Goal: Transaction & Acquisition: Purchase product/service

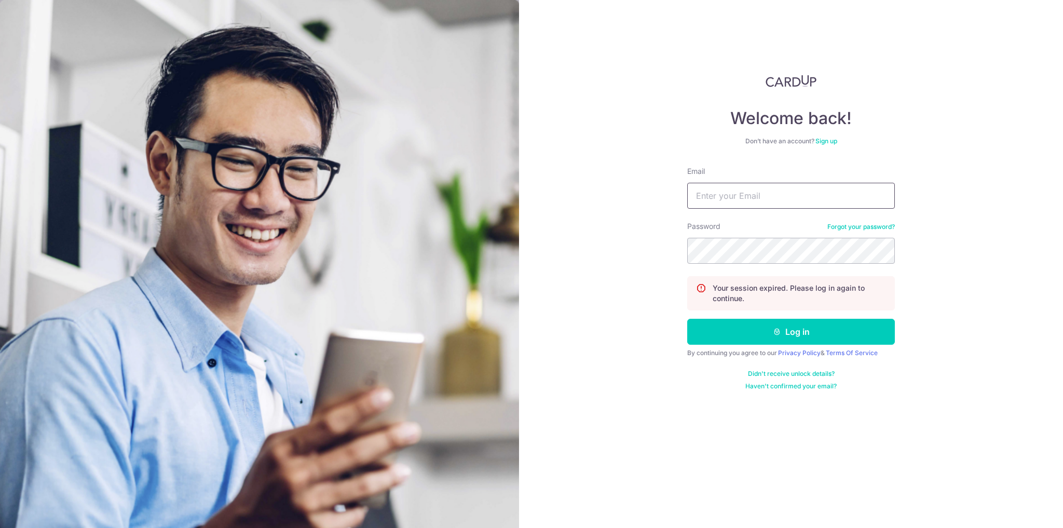
click at [750, 194] on input "Email" at bounding box center [791, 196] width 208 height 26
type input "iain1997_liu@hotmail.com"
click at [687, 319] on button "Log in" at bounding box center [791, 332] width 208 height 26
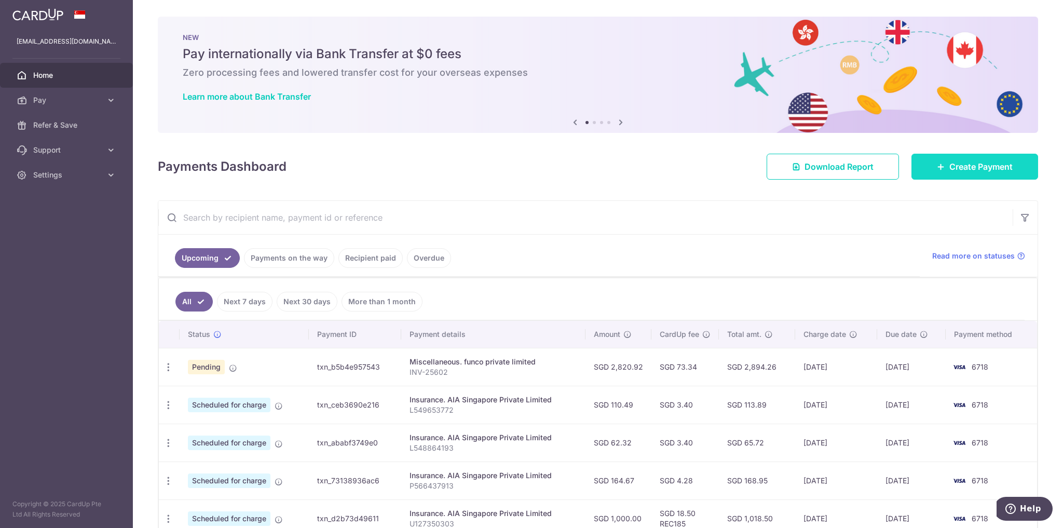
click at [978, 165] on span "Create Payment" at bounding box center [981, 166] width 63 height 12
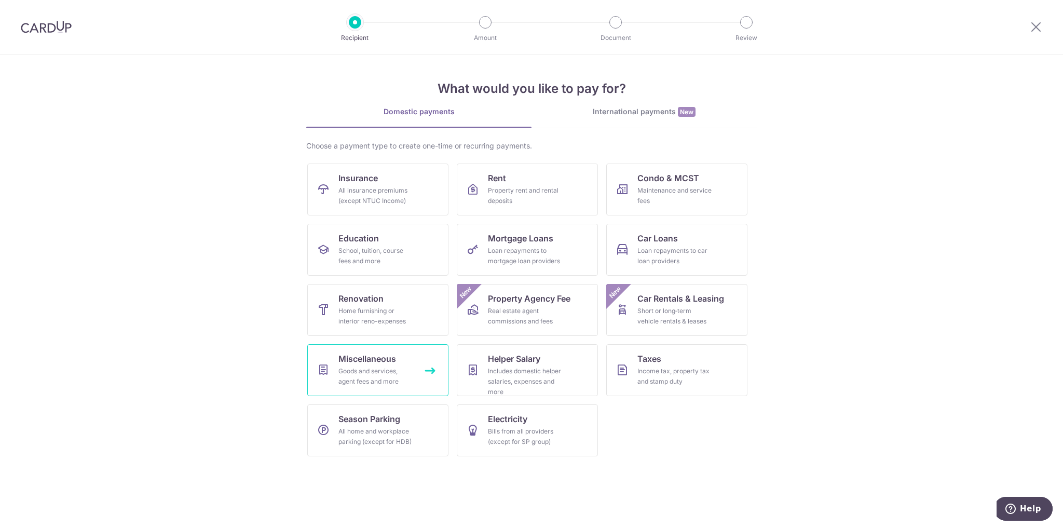
click at [391, 359] on span "Miscellaneous" at bounding box center [368, 359] width 58 height 12
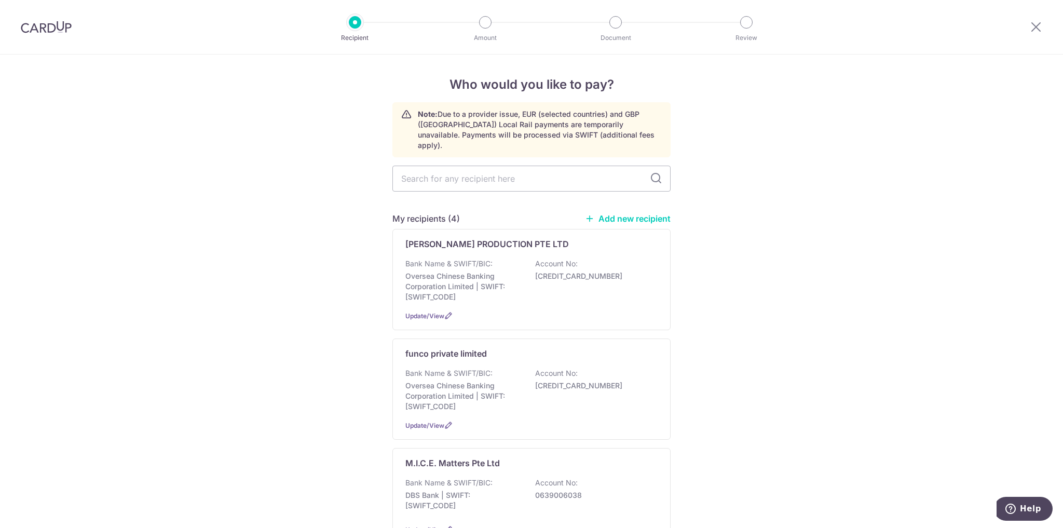
click at [645, 213] on link "Add new recipient" at bounding box center [628, 218] width 86 height 10
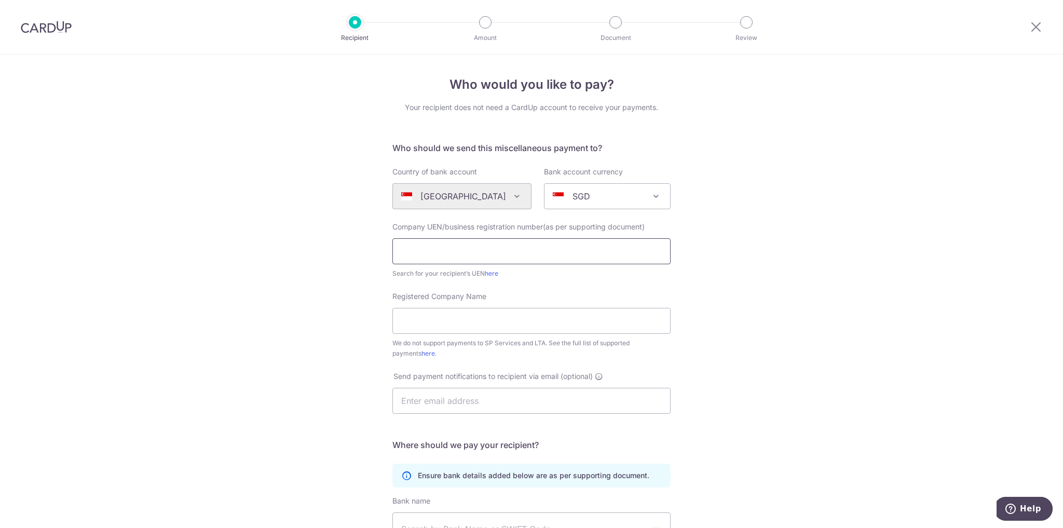
click at [591, 246] on input "text" at bounding box center [532, 251] width 278 height 26
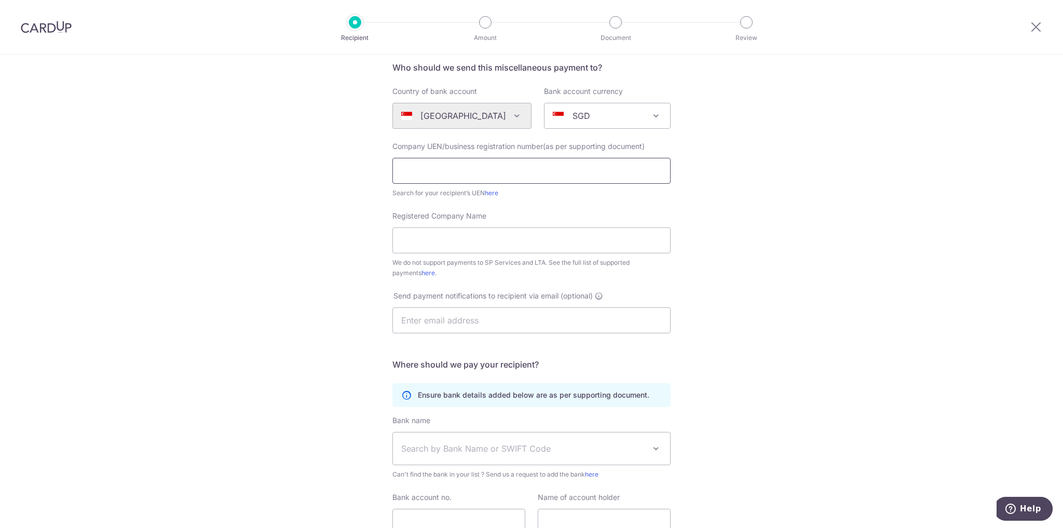
scroll to position [75, 0]
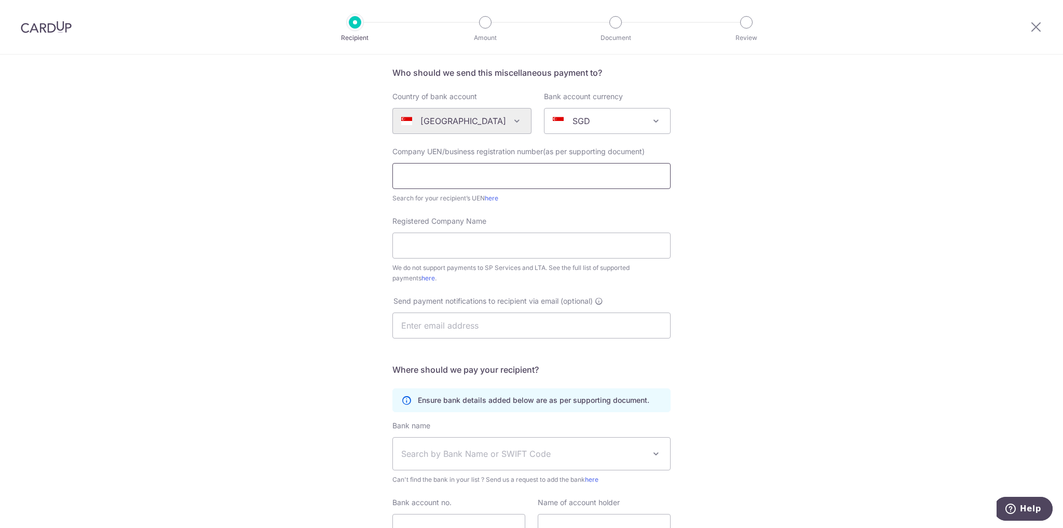
click at [535, 171] on input "text" at bounding box center [532, 176] width 278 height 26
type input "201934434R"
click at [518, 242] on input "Registered Company Name" at bounding box center [532, 246] width 278 height 26
type input "Children's Cancer Foundation"
click at [510, 324] on input "text" at bounding box center [532, 326] width 278 height 26
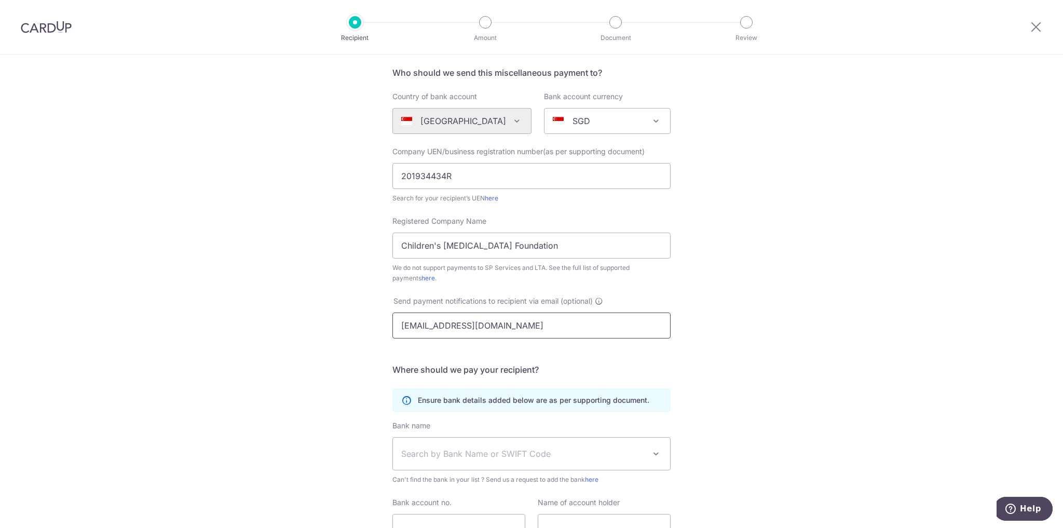
scroll to position [170, 0]
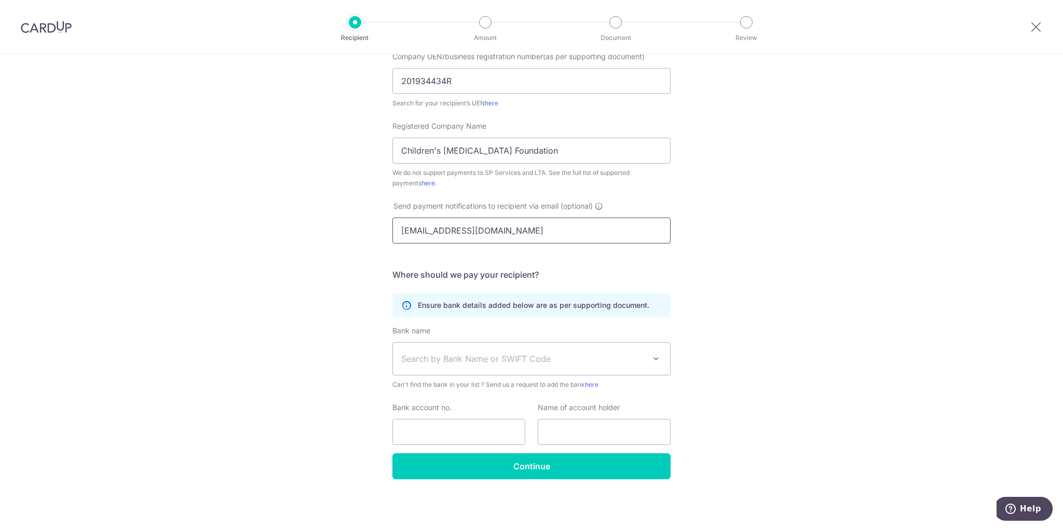
type input "tan.jiamin@ccf.org.sg"
click at [527, 351] on span "Search by Bank Name or SWIFT Code" at bounding box center [531, 359] width 277 height 32
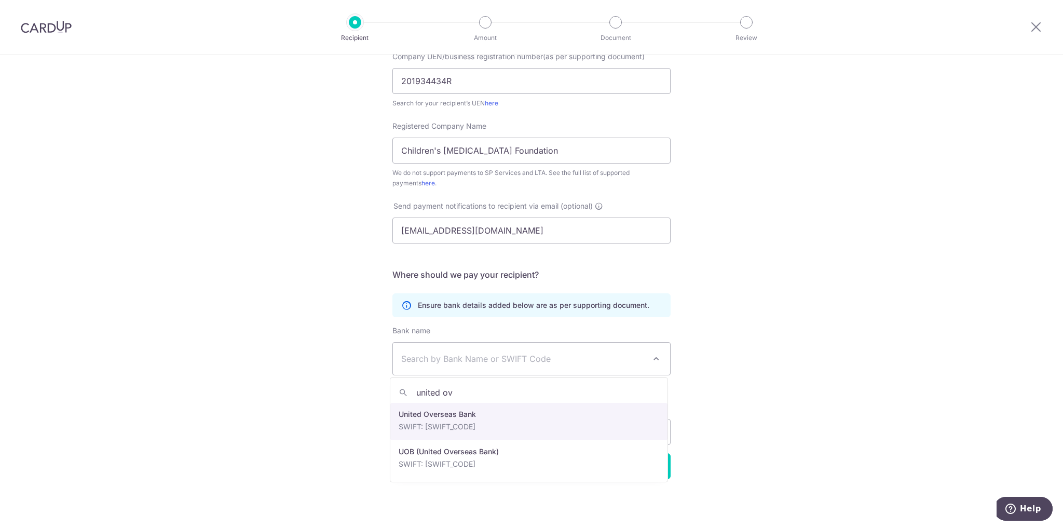
type input "united ov"
click at [528, 425] on div "Bank account no." at bounding box center [458, 423] width 145 height 43
select select "23668"
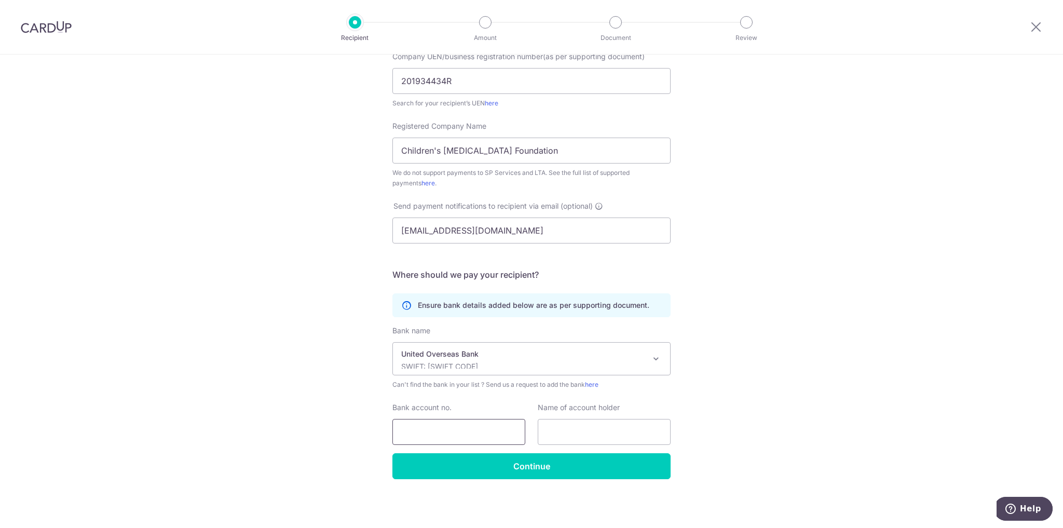
click at [495, 435] on input "Bank account no." at bounding box center [459, 432] width 133 height 26
type input "4513117595"
click at [567, 441] on input "text" at bounding box center [604, 432] width 133 height 26
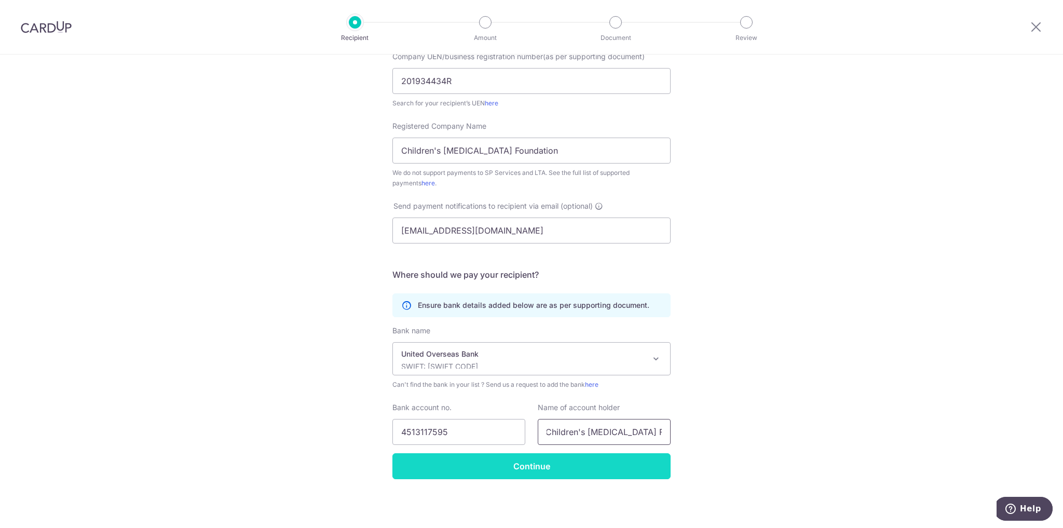
type input "Children's Cancer Foundation"
click at [573, 470] on input "Continue" at bounding box center [532, 466] width 278 height 26
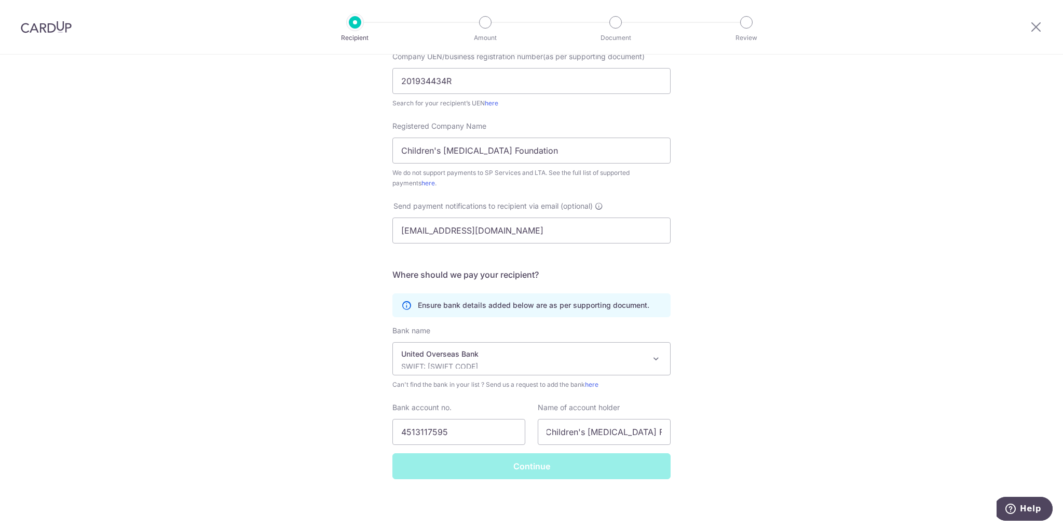
scroll to position [0, 0]
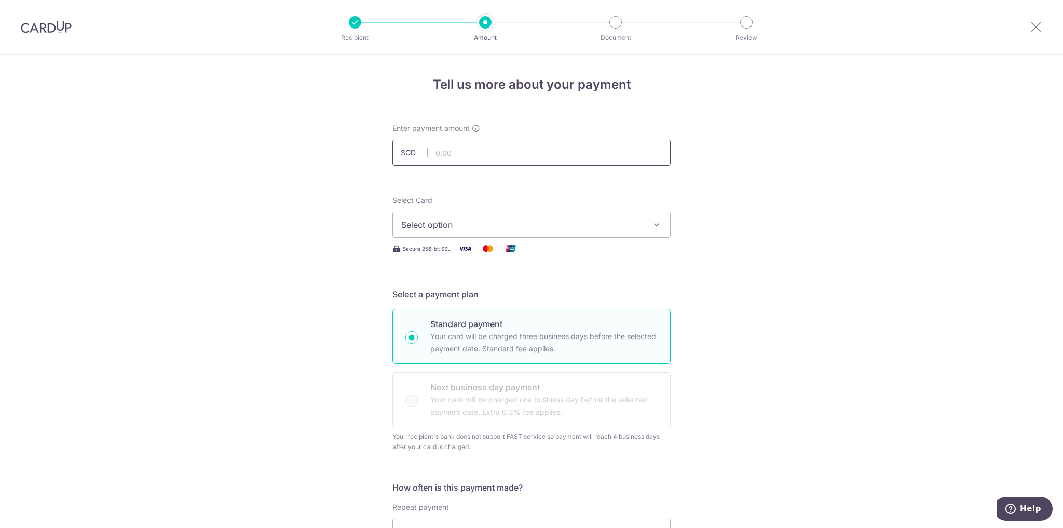
click at [626, 161] on input "text" at bounding box center [532, 153] width 278 height 26
type input "3,200.00"
click at [608, 227] on span "Select option" at bounding box center [522, 225] width 242 height 12
click at [577, 286] on li "Your Cards" at bounding box center [531, 274] width 277 height 23
click at [582, 228] on span "Select option" at bounding box center [522, 225] width 242 height 12
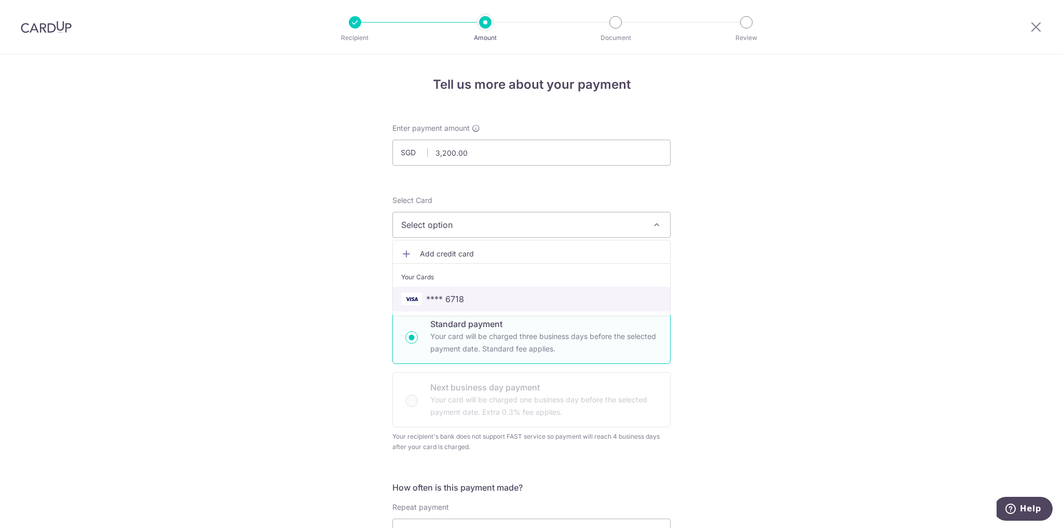
click at [530, 299] on span "**** 6718" at bounding box center [531, 299] width 261 height 12
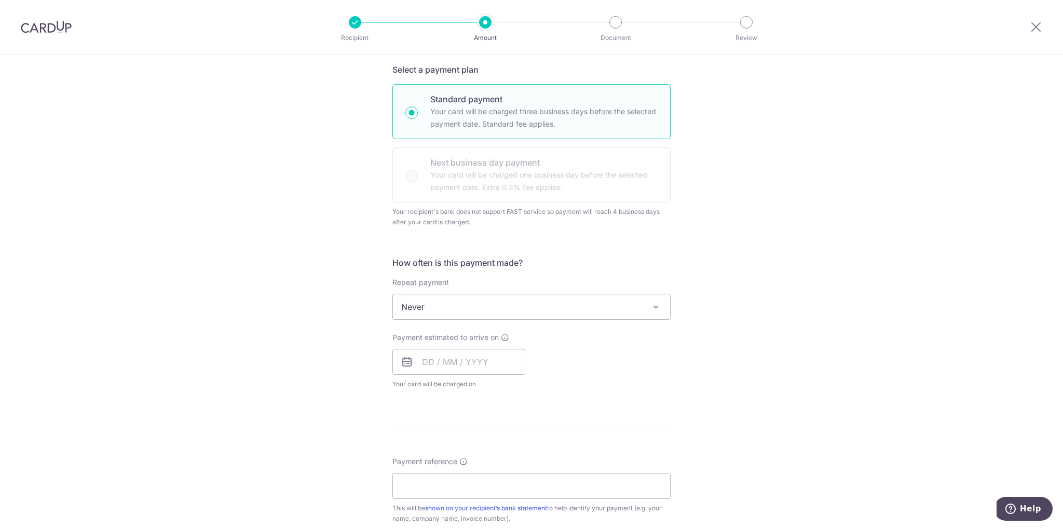
scroll to position [226, 0]
click at [502, 356] on input "text" at bounding box center [459, 360] width 133 height 26
click at [499, 437] on link "4" at bounding box center [497, 434] width 17 height 17
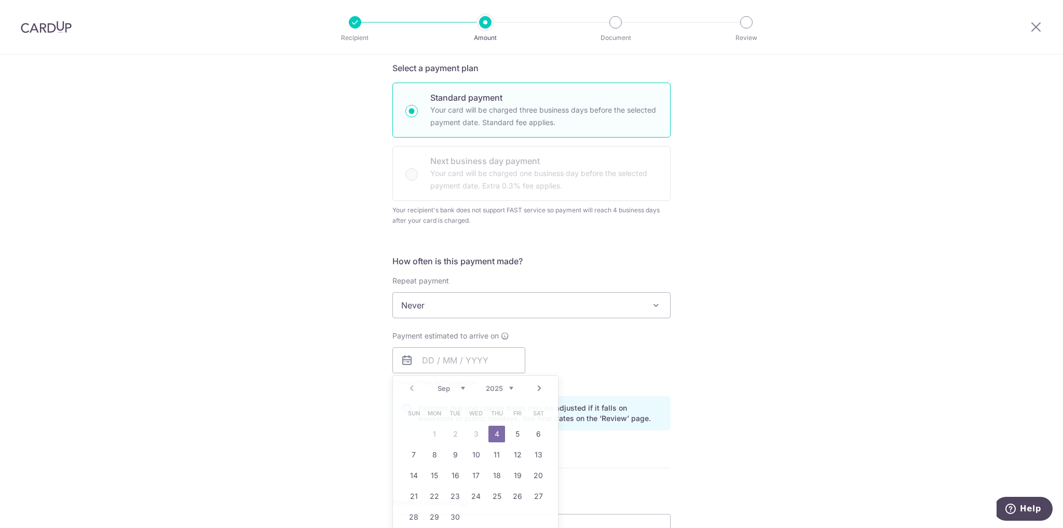
type input "04/09/2025"
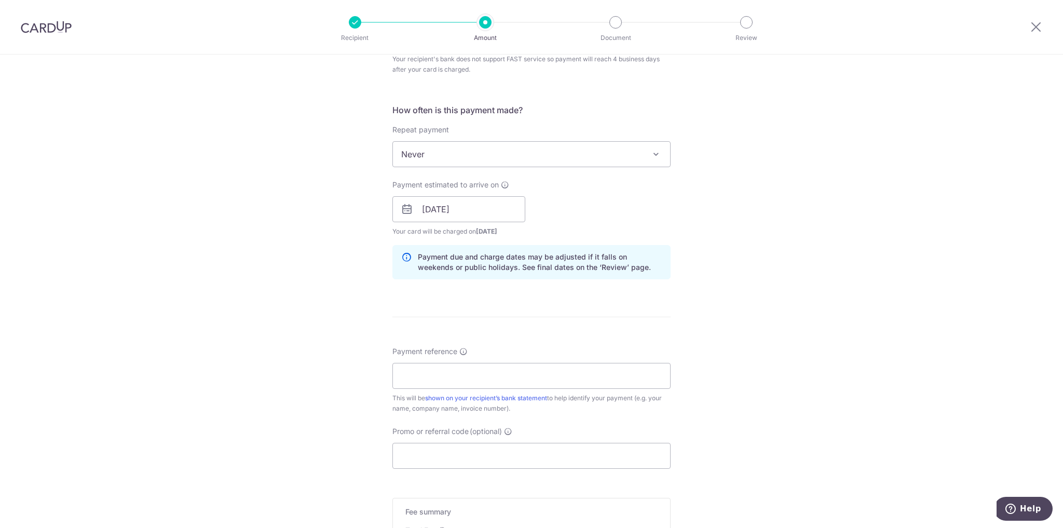
scroll to position [378, 0]
click at [581, 380] on input "Payment reference" at bounding box center [532, 375] width 278 height 26
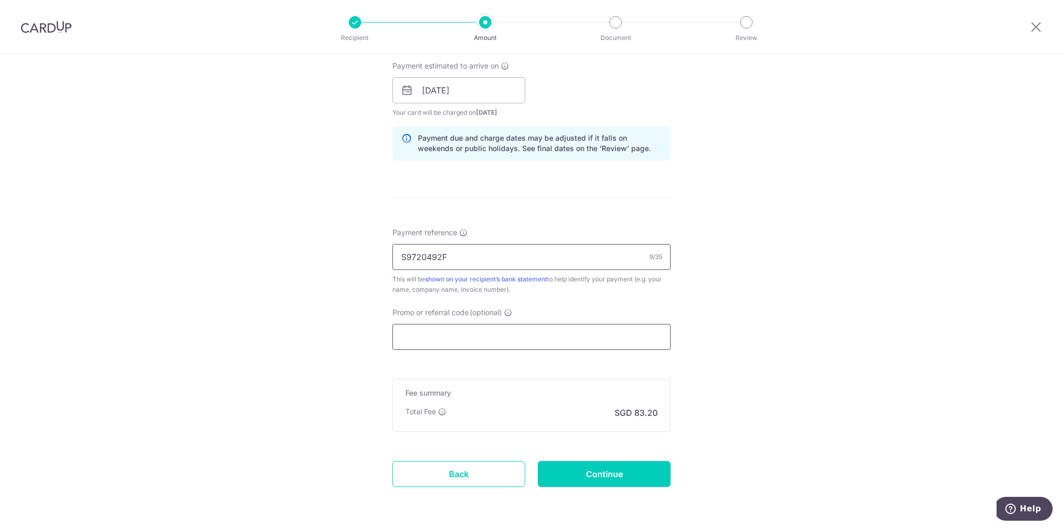
scroll to position [497, 0]
type input "S9720492F"
click at [596, 484] on input "Continue" at bounding box center [604, 473] width 133 height 26
type input "Create Schedule"
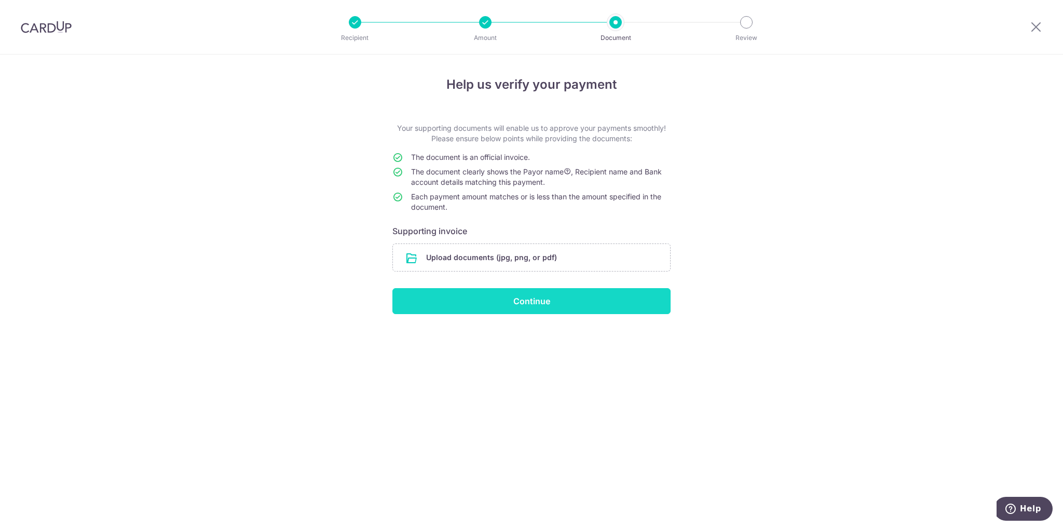
click at [570, 308] on input "Continue" at bounding box center [532, 301] width 278 height 26
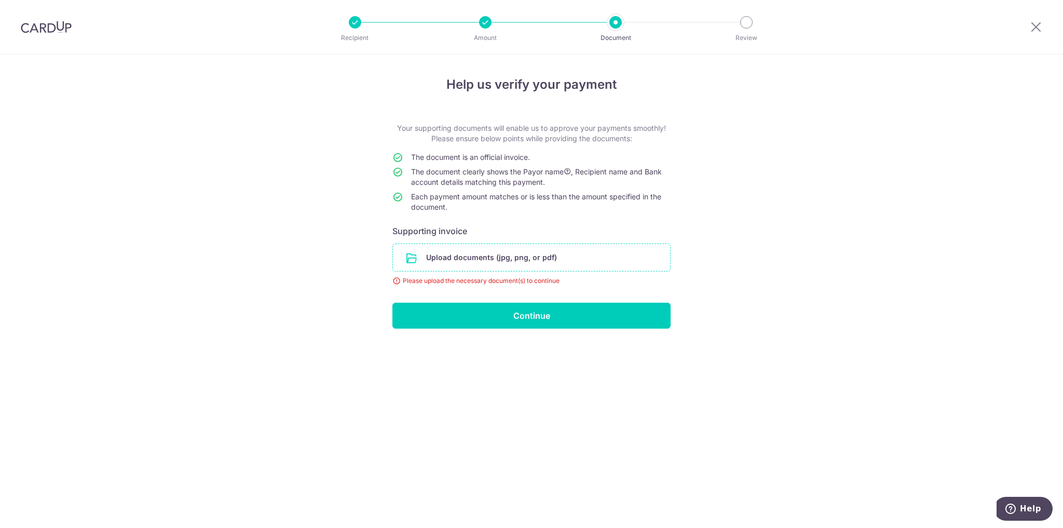
click at [513, 254] on input "file" at bounding box center [531, 257] width 277 height 27
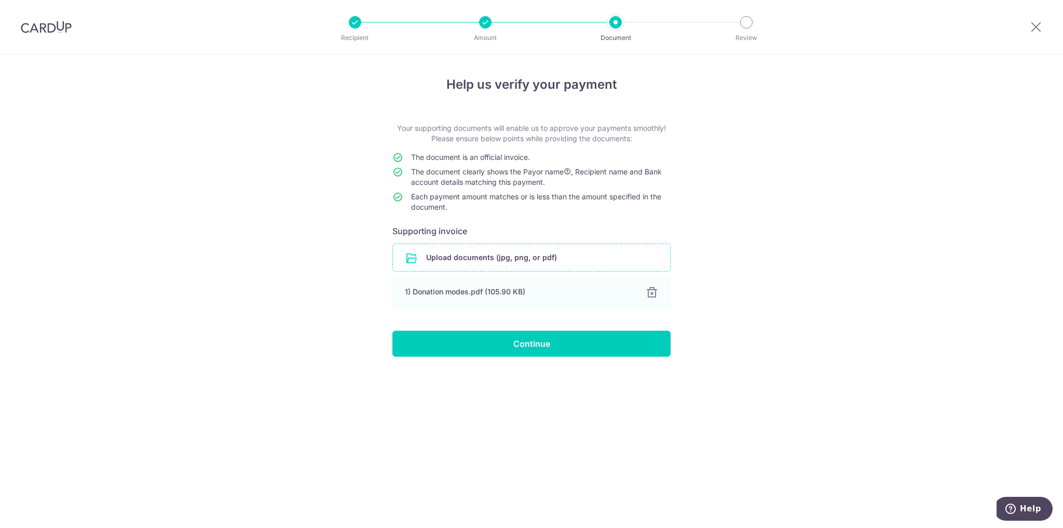
click at [463, 251] on input "file" at bounding box center [531, 257] width 277 height 27
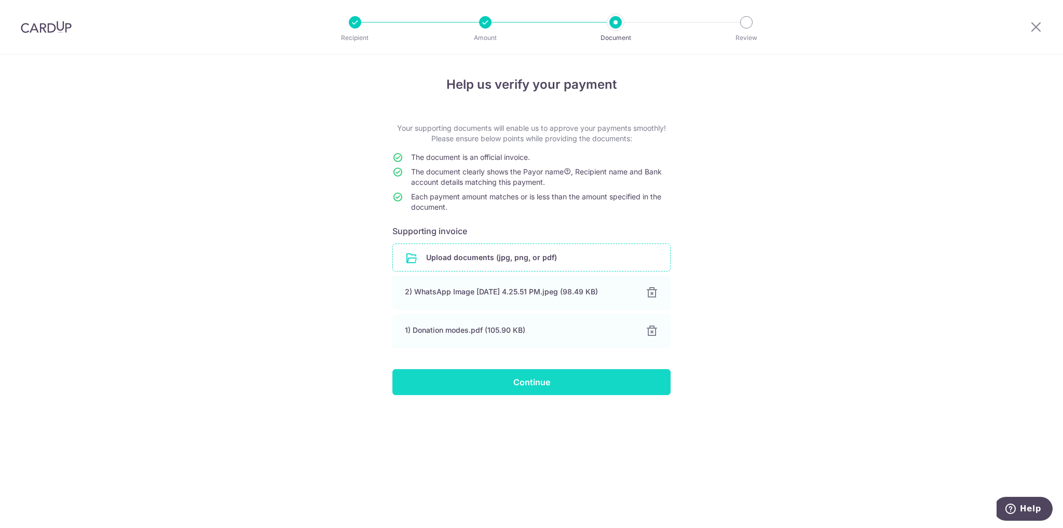
click at [585, 380] on input "Continue" at bounding box center [532, 382] width 278 height 26
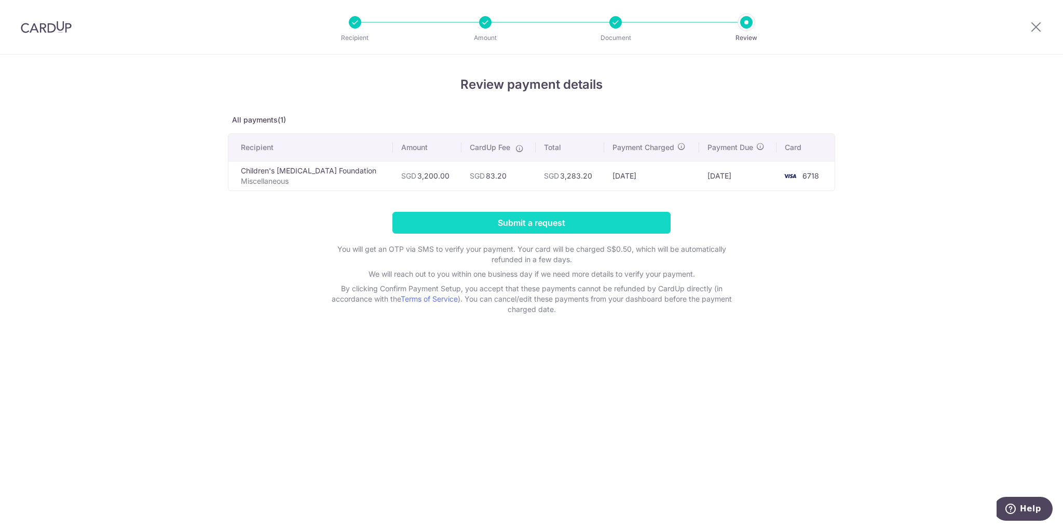
click at [580, 218] on input "Submit a request" at bounding box center [532, 223] width 278 height 22
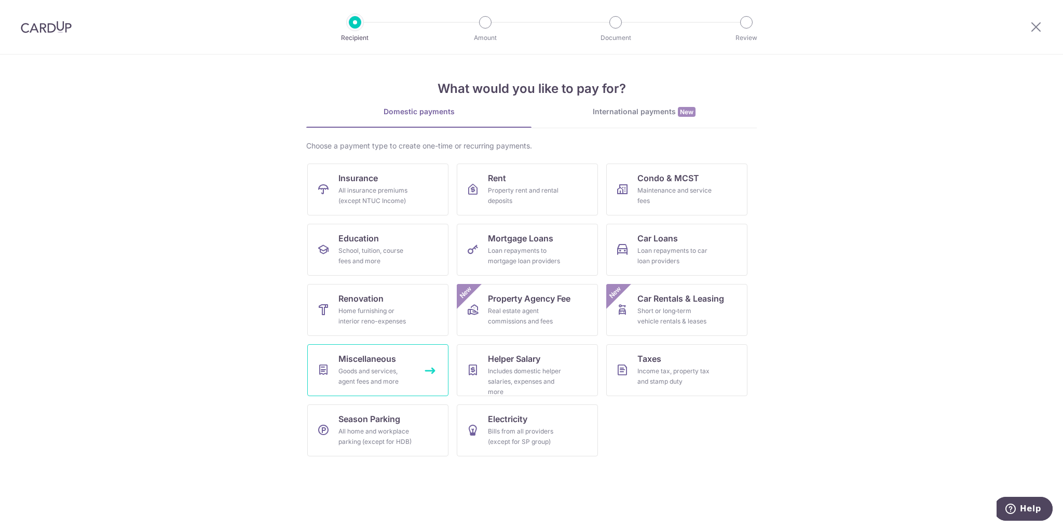
click at [398, 354] on link "Miscellaneous Goods and services, agent fees and more" at bounding box center [377, 370] width 141 height 52
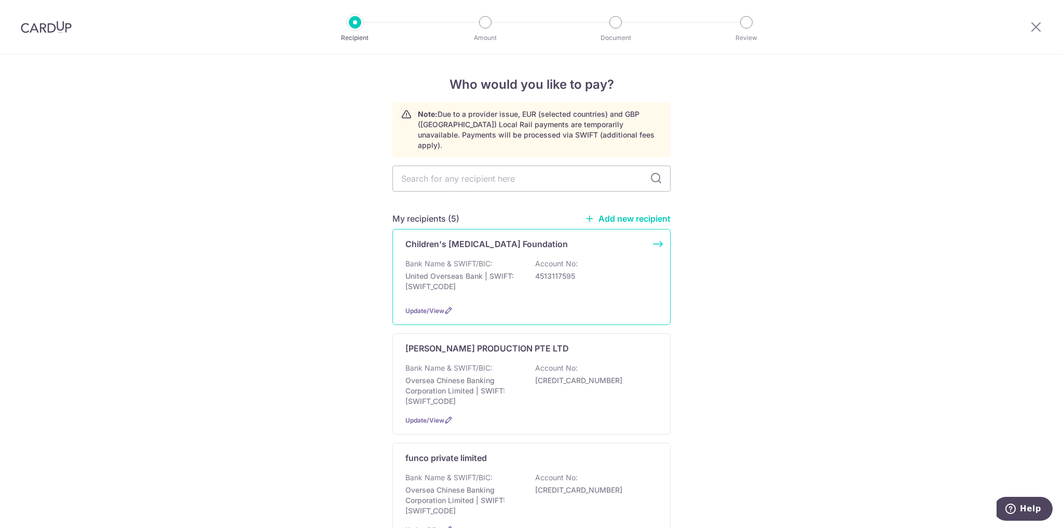
click at [577, 281] on div "Bank Name & SWIFT/BIC: United Overseas Bank | SWIFT: UOVBSGSGXXX Account No: 45…" at bounding box center [532, 278] width 252 height 38
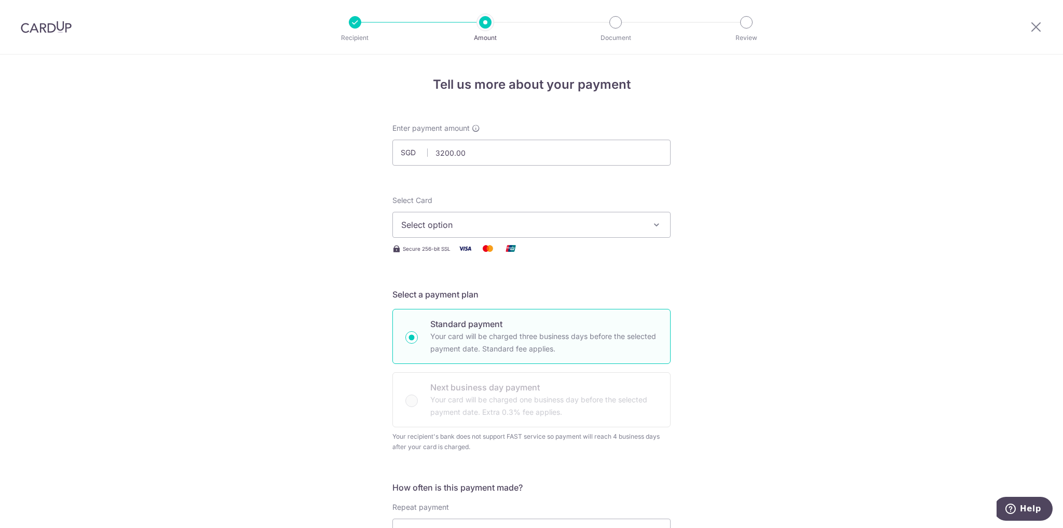
type input "3,200.00"
click at [521, 225] on span "Select option" at bounding box center [522, 225] width 242 height 12
click at [520, 292] on link "**** 6718" at bounding box center [531, 299] width 277 height 25
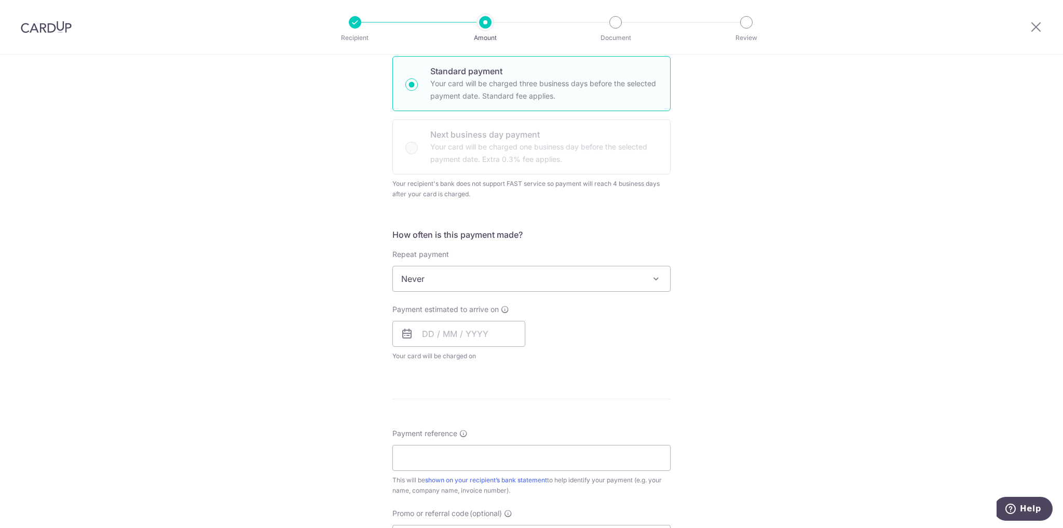
scroll to position [288, 0]
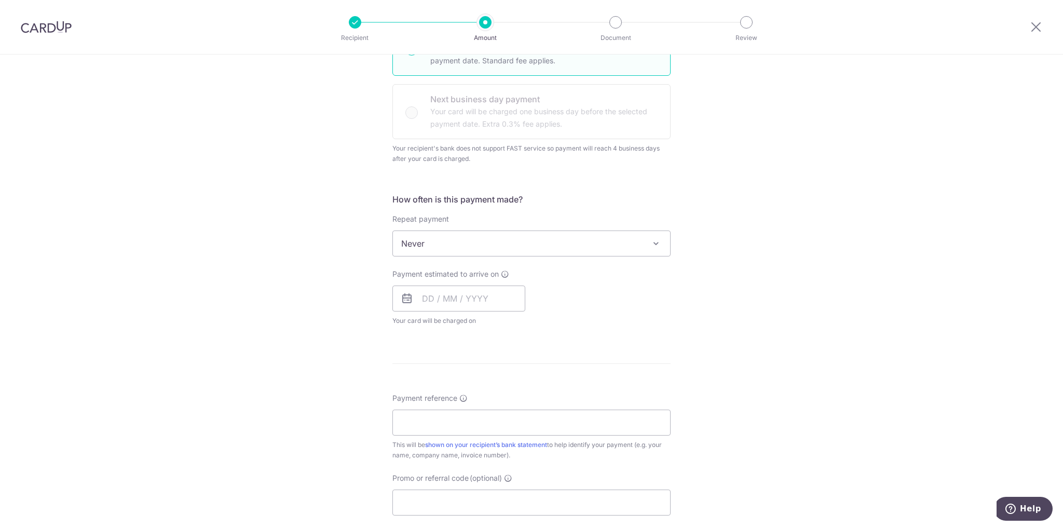
click at [485, 283] on div "Payment estimated to arrive on Your card will be charged on for the first payme…" at bounding box center [459, 297] width 133 height 57
click at [486, 287] on input "text" at bounding box center [459, 299] width 133 height 26
click at [496, 376] on link "4" at bounding box center [497, 372] width 17 height 17
type input "[DATE]"
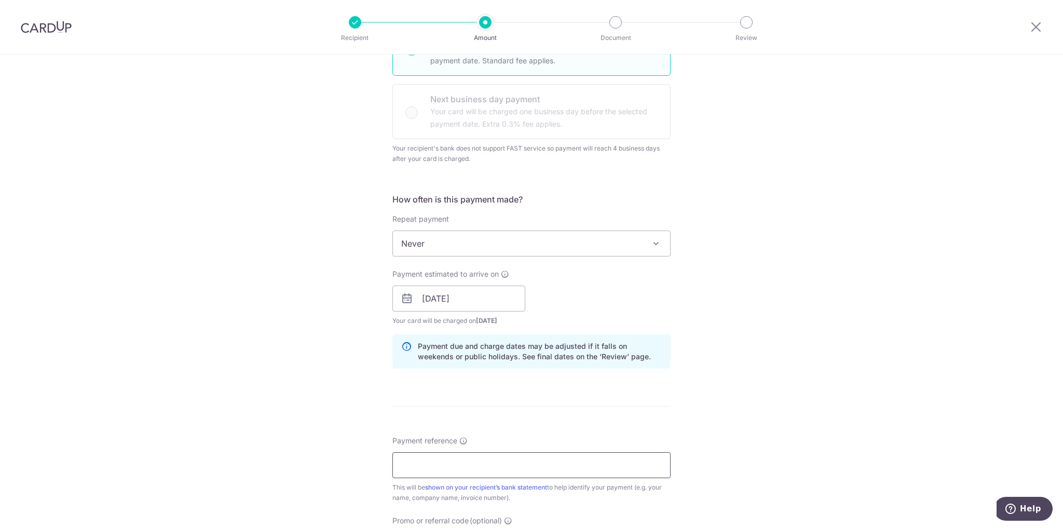
click at [503, 459] on input "Payment reference" at bounding box center [532, 465] width 278 height 26
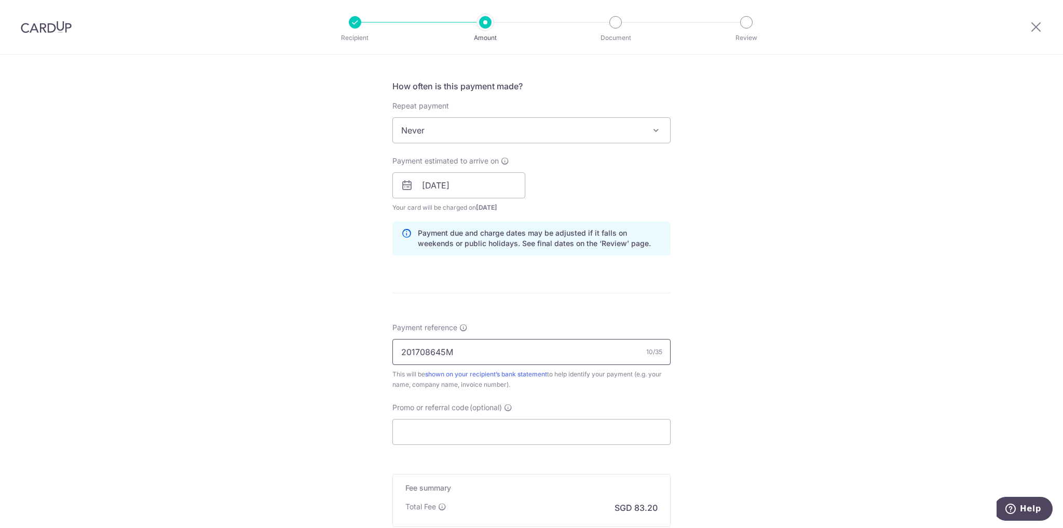
scroll to position [533, 0]
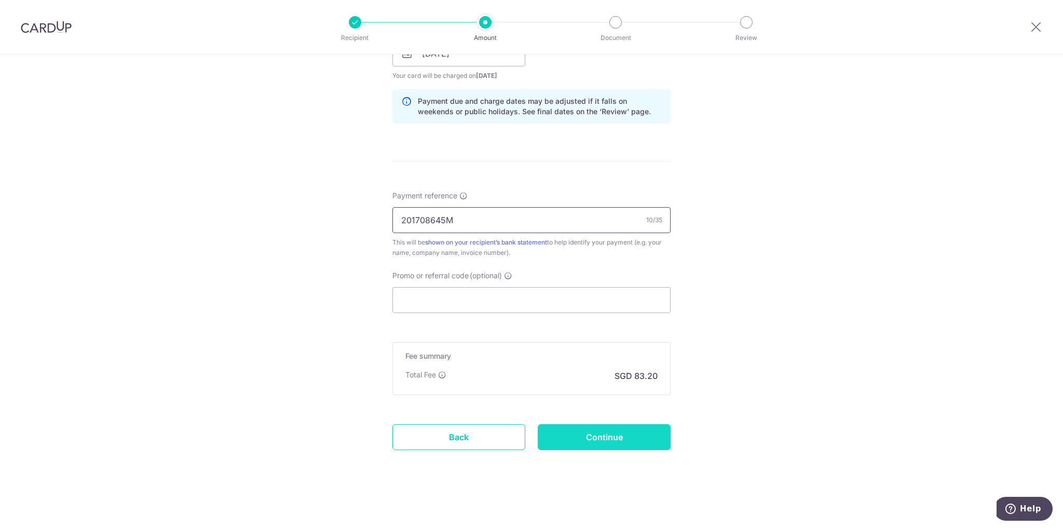
type input "201708645M"
click at [580, 445] on input "Continue" at bounding box center [604, 437] width 133 height 26
type input "Create Schedule"
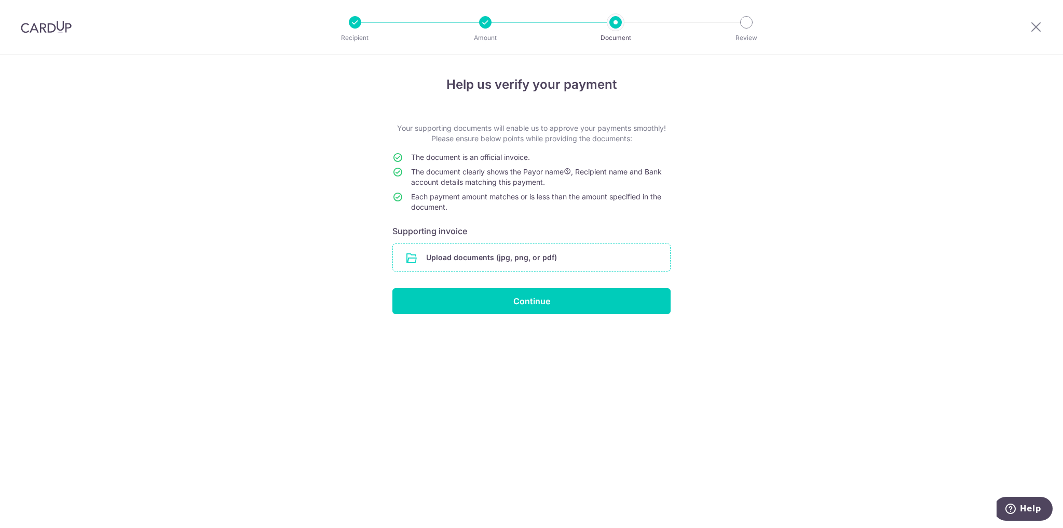
click at [551, 264] on input "file" at bounding box center [531, 257] width 277 height 27
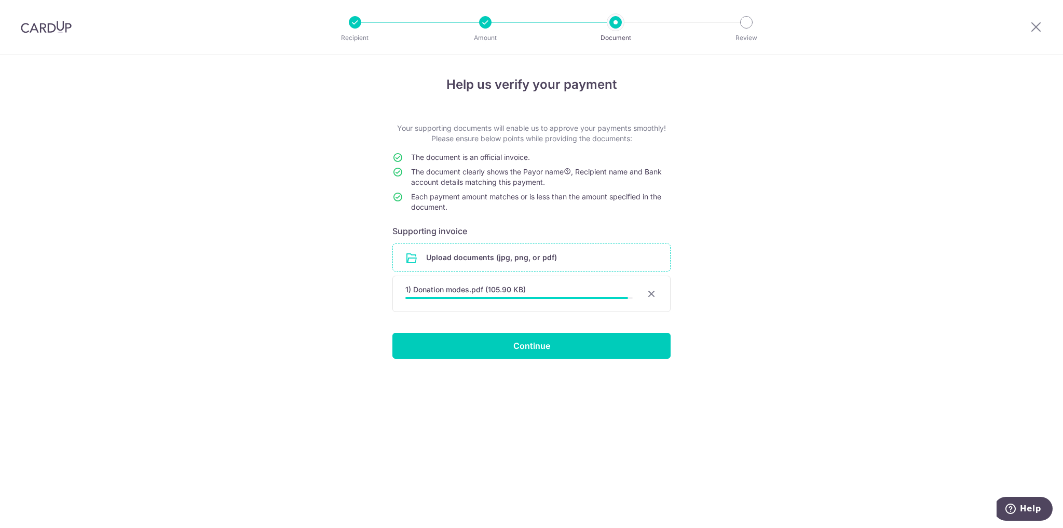
click at [451, 255] on input "file" at bounding box center [531, 257] width 277 height 27
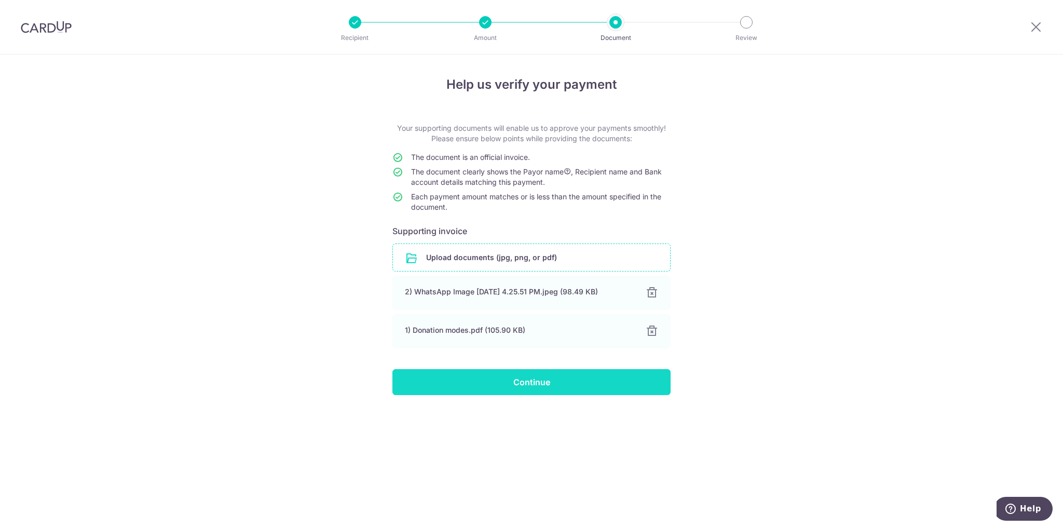
click at [535, 385] on input "Continue" at bounding box center [532, 382] width 278 height 26
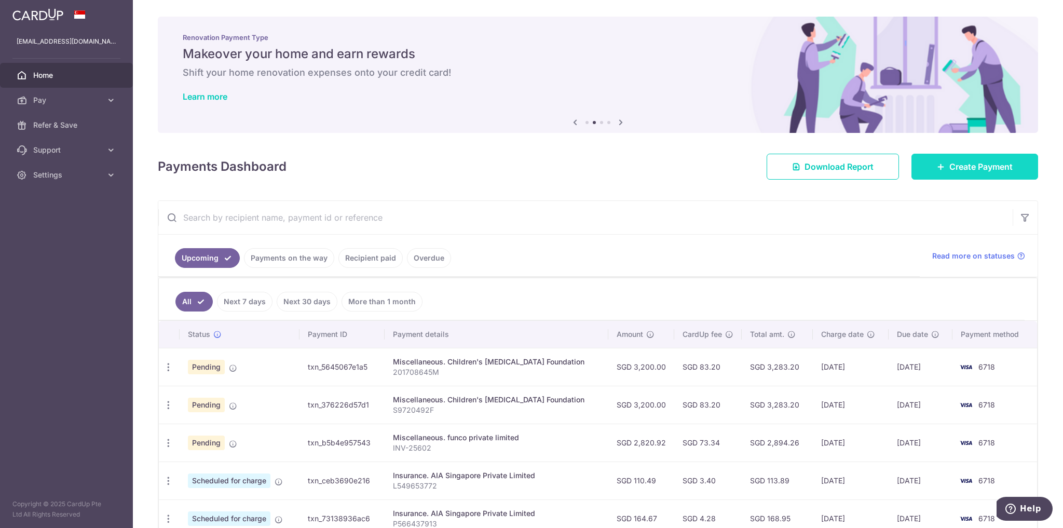
click at [954, 167] on span "Create Payment" at bounding box center [981, 166] width 63 height 12
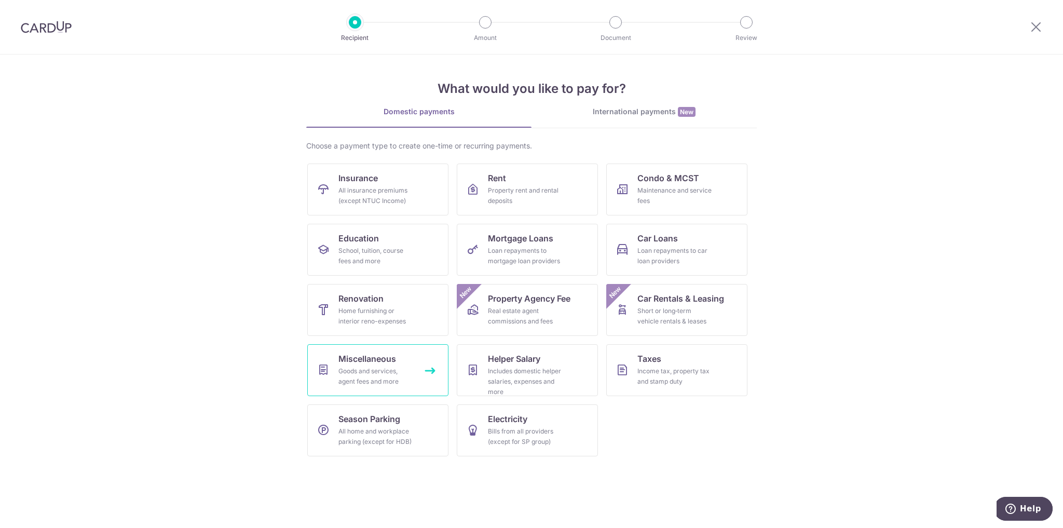
click at [389, 371] on div "Goods and services, agent fees and more" at bounding box center [376, 376] width 75 height 21
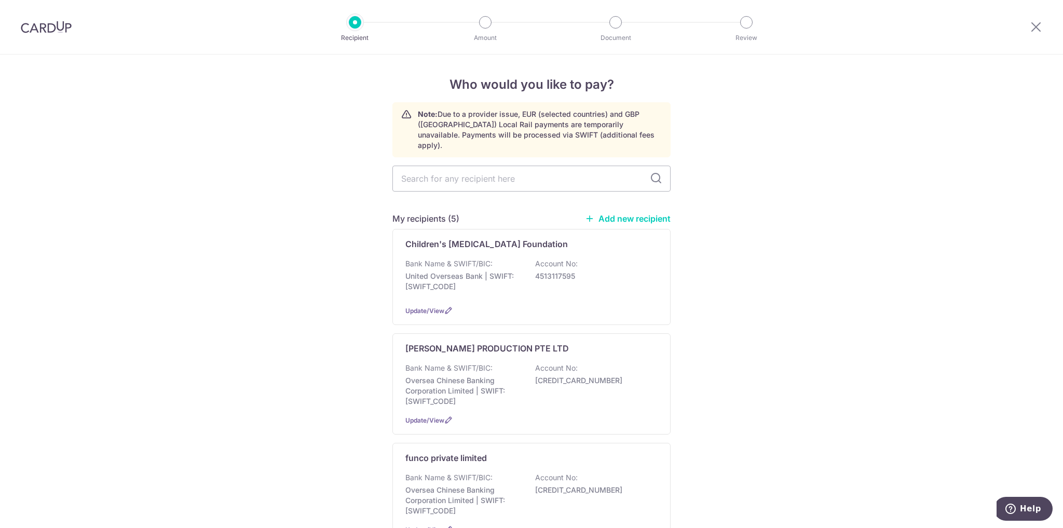
click at [623, 213] on link "Add new recipient" at bounding box center [628, 218] width 86 height 10
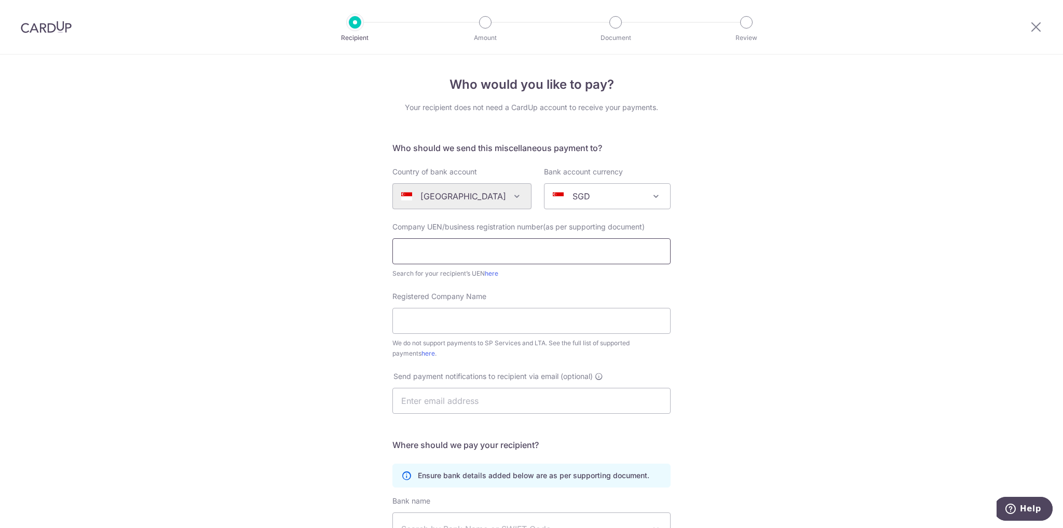
click at [578, 248] on input "text" at bounding box center [532, 251] width 278 height 26
type input "04131083820"
click at [559, 329] on input "Registered Company Name" at bounding box center [532, 321] width 278 height 26
type input "RAISON D COFFEE PTE. LTD"
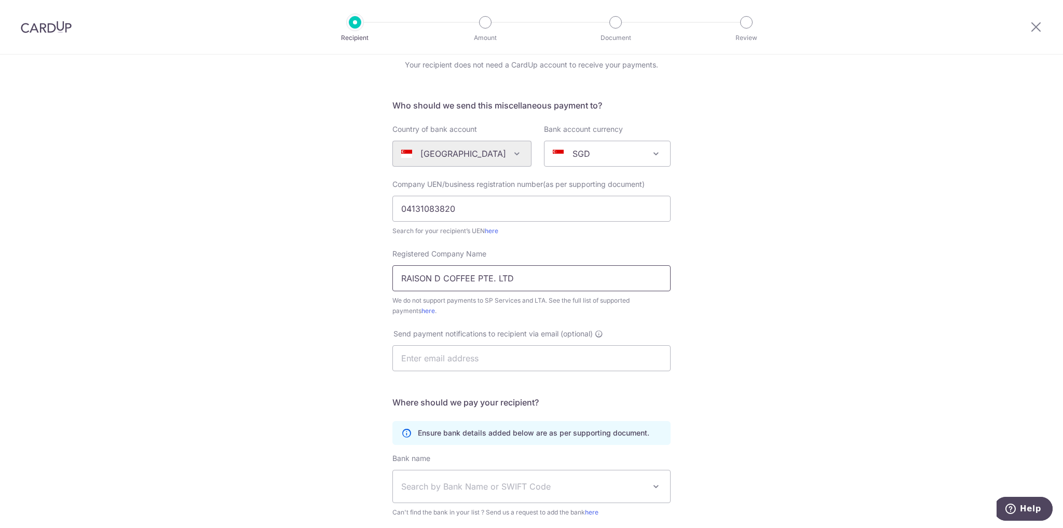
scroll to position [43, 0]
drag, startPoint x: 488, startPoint y: 212, endPoint x: 349, endPoint y: 207, distance: 138.7
click at [349, 207] on div "Who would you like to pay? Your recipient does not need a CardUp account to rec…" at bounding box center [531, 333] width 1063 height 644
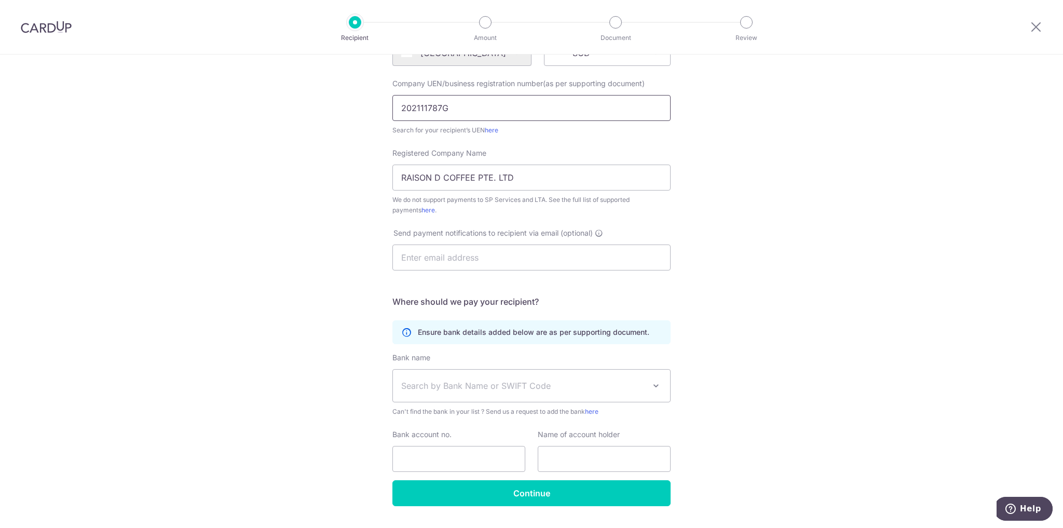
scroll to position [144, 0]
type input "202111787G"
click at [466, 256] on input "text" at bounding box center [532, 257] width 278 height 26
type input "hello@raisond-cw.com"
click at [482, 380] on span "Search by Bank Name or SWIFT Code" at bounding box center [523, 385] width 244 height 12
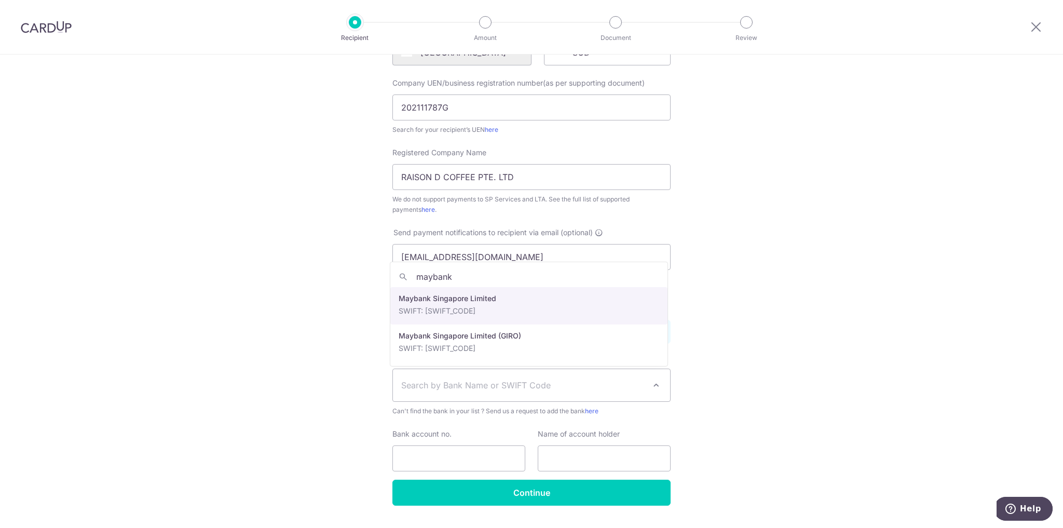
type input "maybank"
click at [478, 309] on form "Who should we send this miscellaneous payment to? Country of bank account Alger…" at bounding box center [532, 252] width 278 height 508
select select "10"
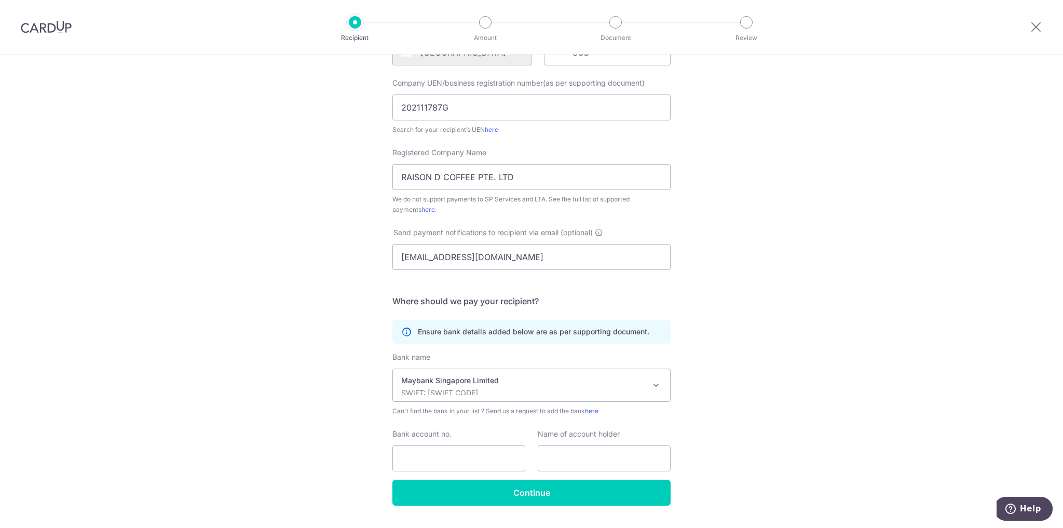
scroll to position [170, 0]
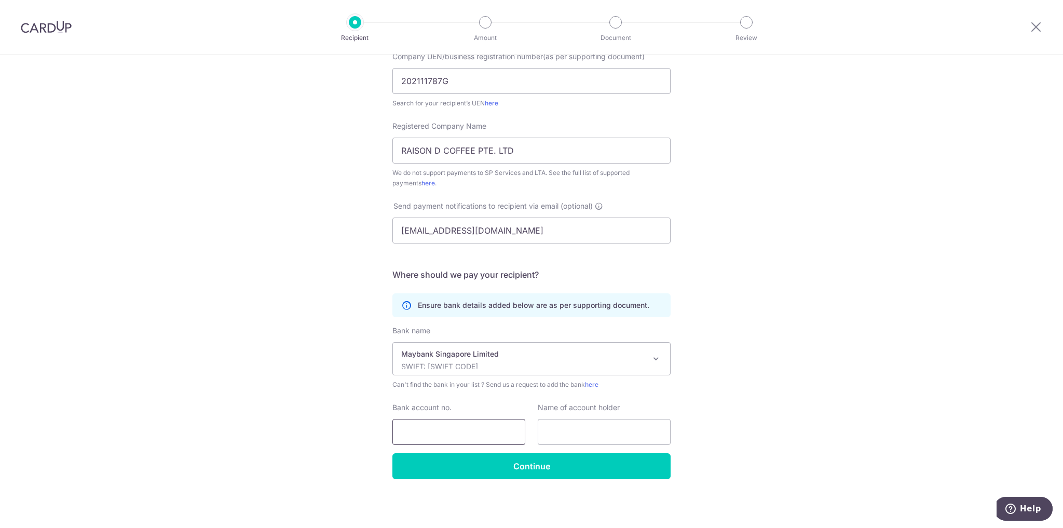
click at [476, 424] on input "Bank account no." at bounding box center [459, 432] width 133 height 26
type input "04131083820"
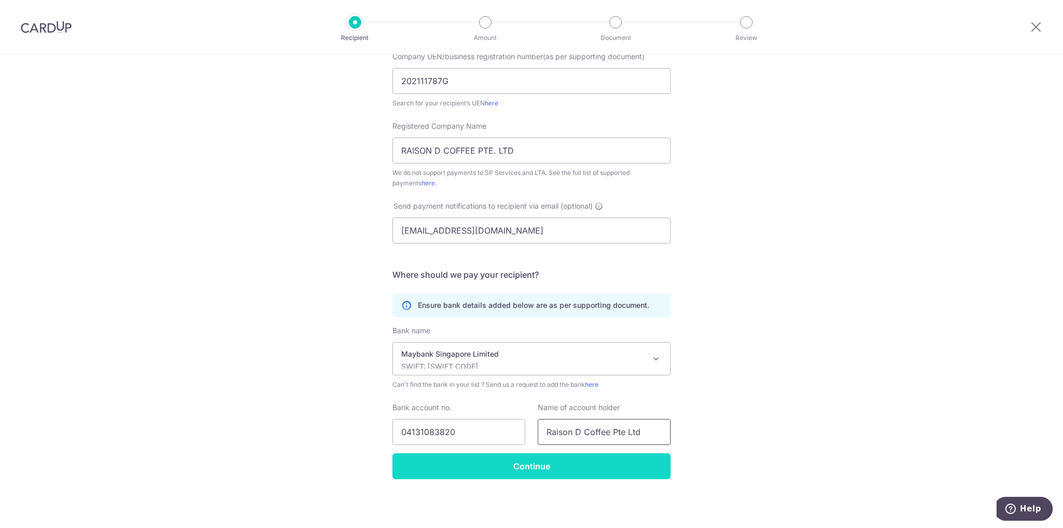
type input "Raison D Coffee Pte Ltd"
click at [518, 468] on input "Continue" at bounding box center [532, 466] width 278 height 26
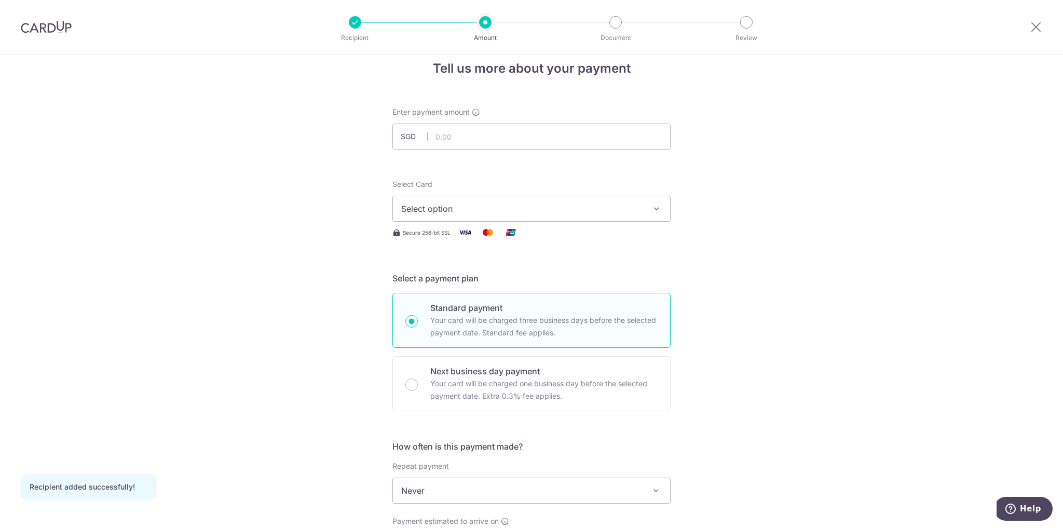
scroll to position [16, 0]
click at [521, 198] on button "Select option" at bounding box center [532, 209] width 278 height 26
click at [493, 274] on link "**** 6718" at bounding box center [531, 283] width 277 height 25
click at [512, 142] on input "text" at bounding box center [532, 137] width 278 height 26
click at [570, 160] on form "Enter payment amount SGD 1370 Recipient added successfully! Select Card **** 67…" at bounding box center [532, 518] width 278 height 822
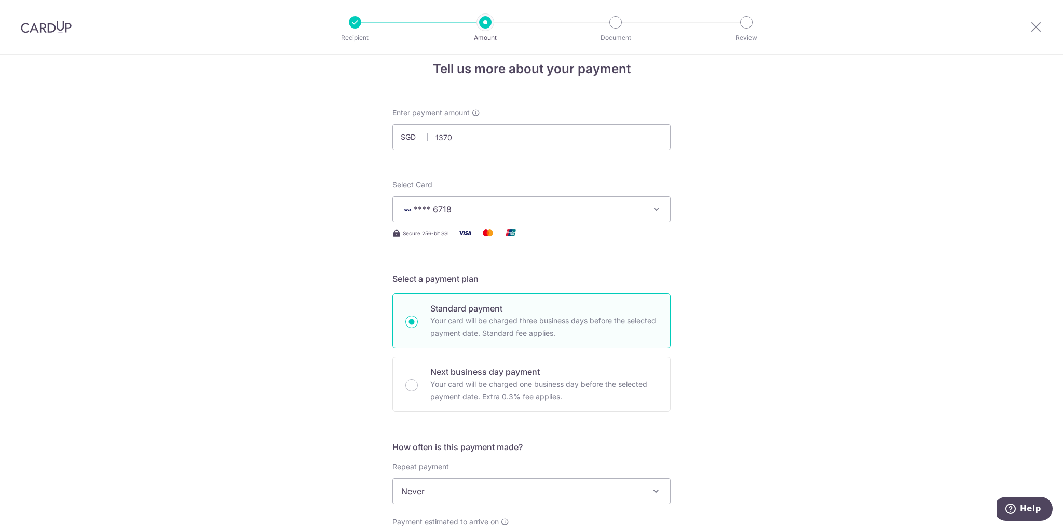
type input "1,370.00"
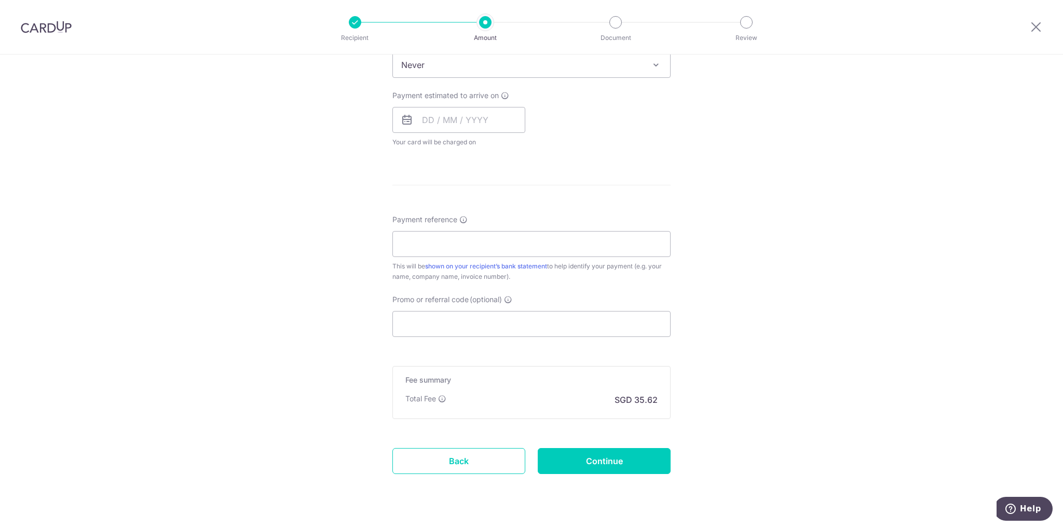
scroll to position [443, 0]
click at [557, 255] on input "Payment reference" at bounding box center [532, 242] width 278 height 26
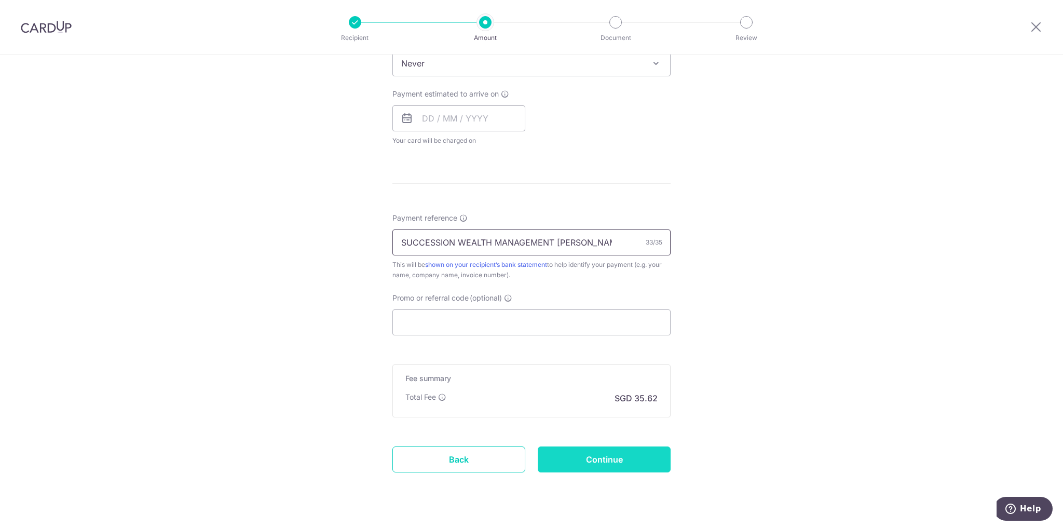
type input "SUCCESSION WEALTH MANAGEMENT [PERSON_NAME]"
click at [605, 452] on input "Continue" at bounding box center [604, 460] width 133 height 26
type input "Create Schedule"
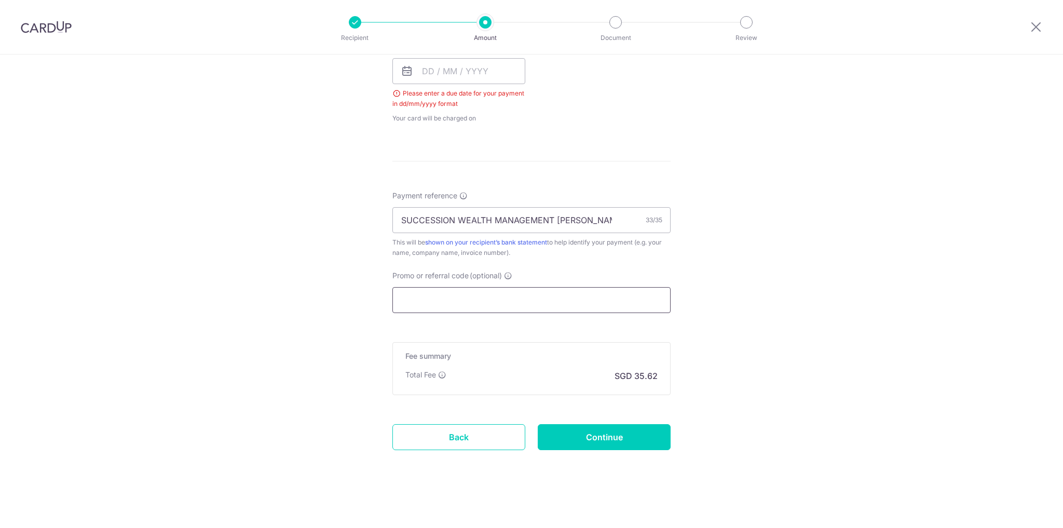
scroll to position [392, 0]
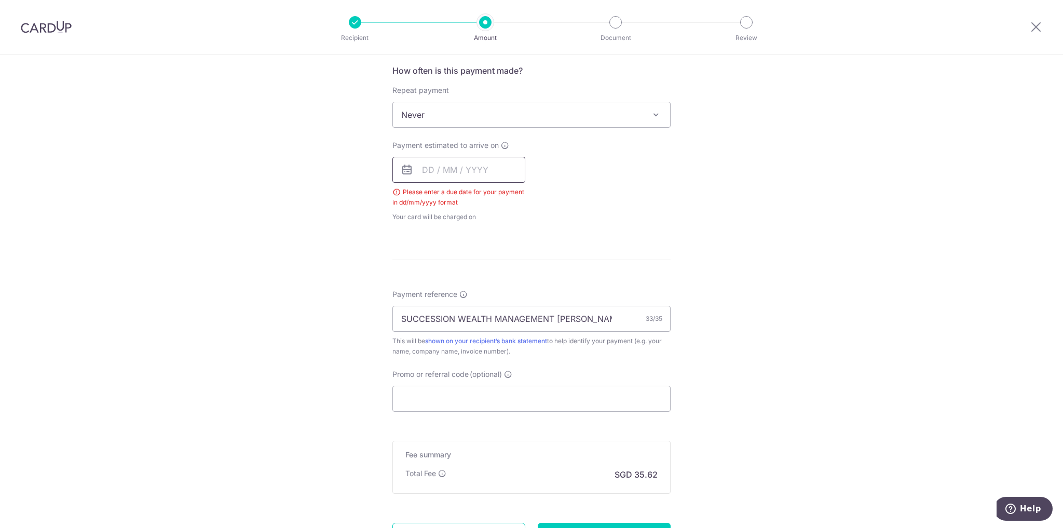
click at [478, 176] on input "text" at bounding box center [459, 170] width 133 height 26
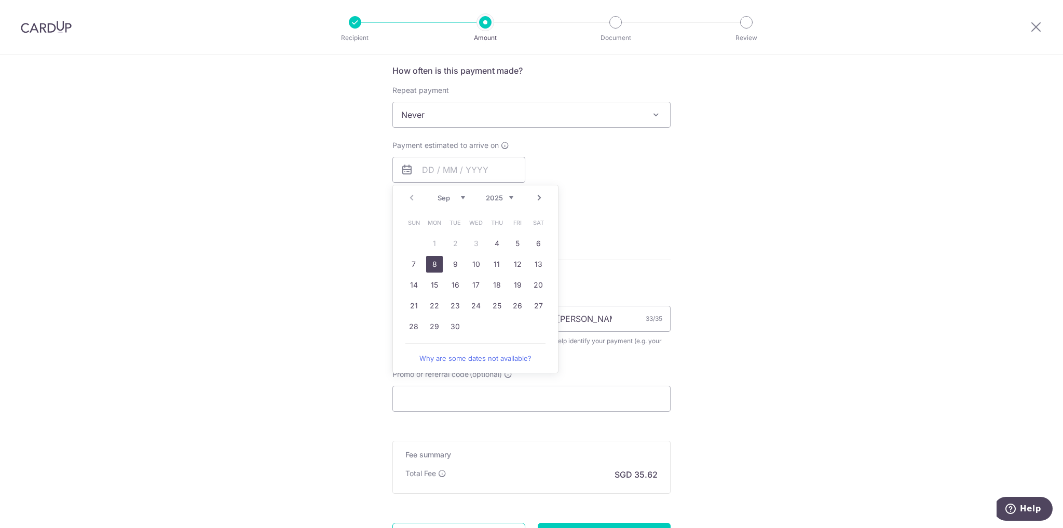
click at [433, 267] on link "8" at bounding box center [434, 264] width 17 height 17
type input "[DATE]"
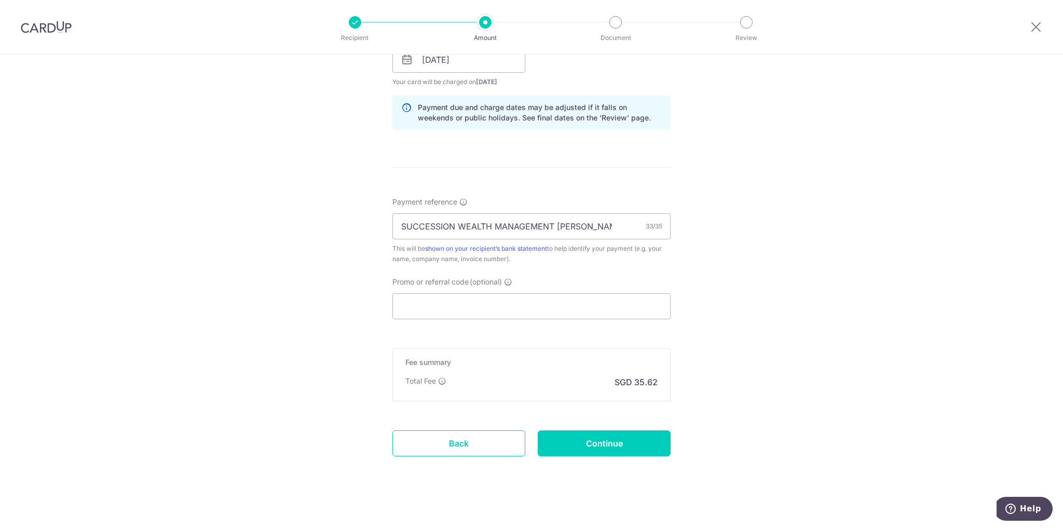
scroll to position [504, 0]
click at [609, 438] on input "Continue" at bounding box center [604, 441] width 133 height 26
type input "Create Schedule"
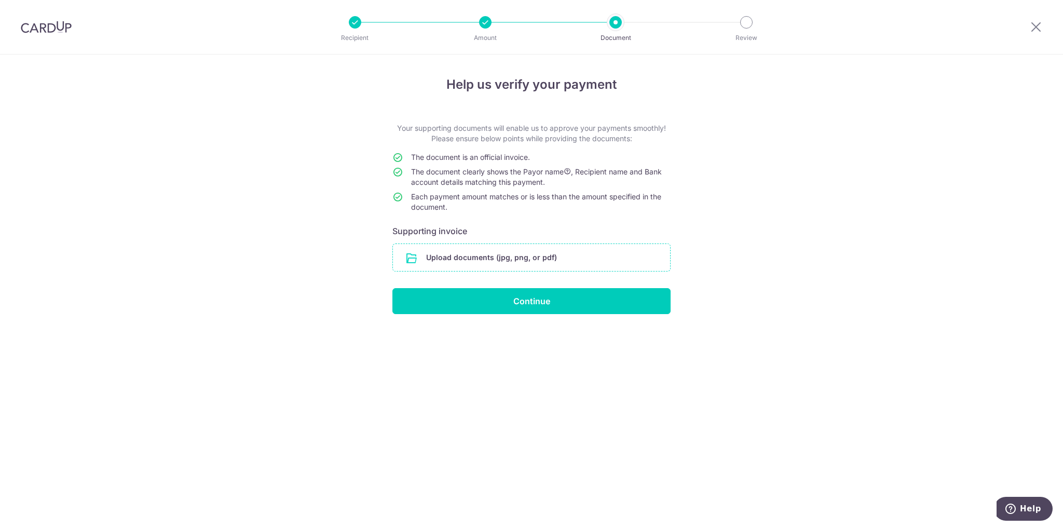
click at [530, 266] on input "file" at bounding box center [531, 257] width 277 height 27
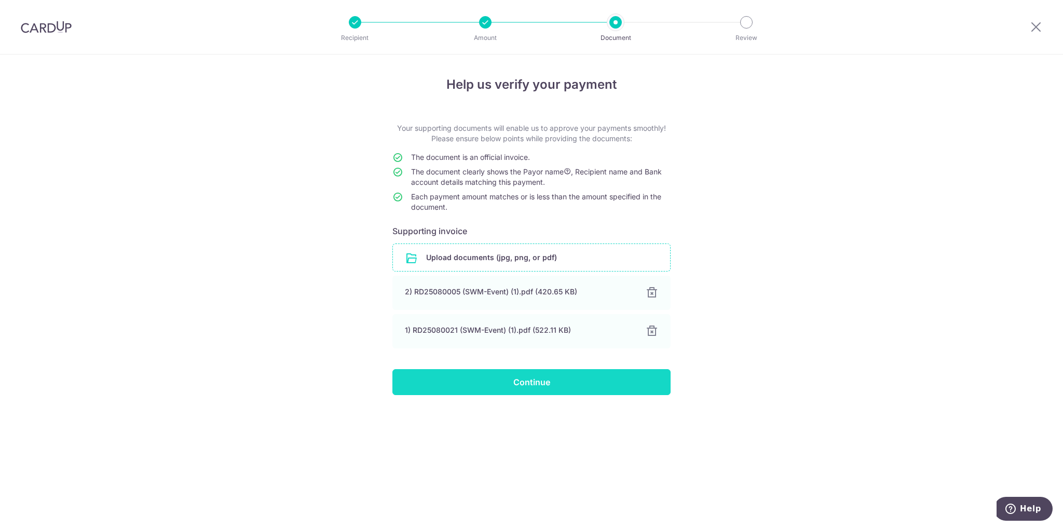
click at [542, 384] on input "Continue" at bounding box center [532, 382] width 278 height 26
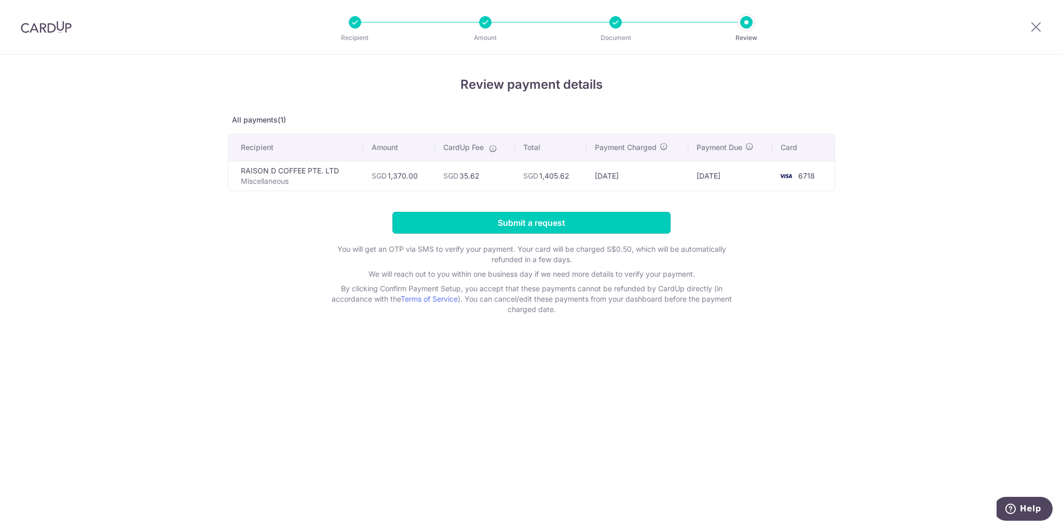
drag, startPoint x: 543, startPoint y: 219, endPoint x: 455, endPoint y: 237, distance: 90.1
click at [455, 237] on form "Submit a request You will get an OTP via SMS to verify your payment. Your card …" at bounding box center [531, 263] width 607 height 103
click at [488, 231] on input "Submit a request" at bounding box center [532, 223] width 278 height 22
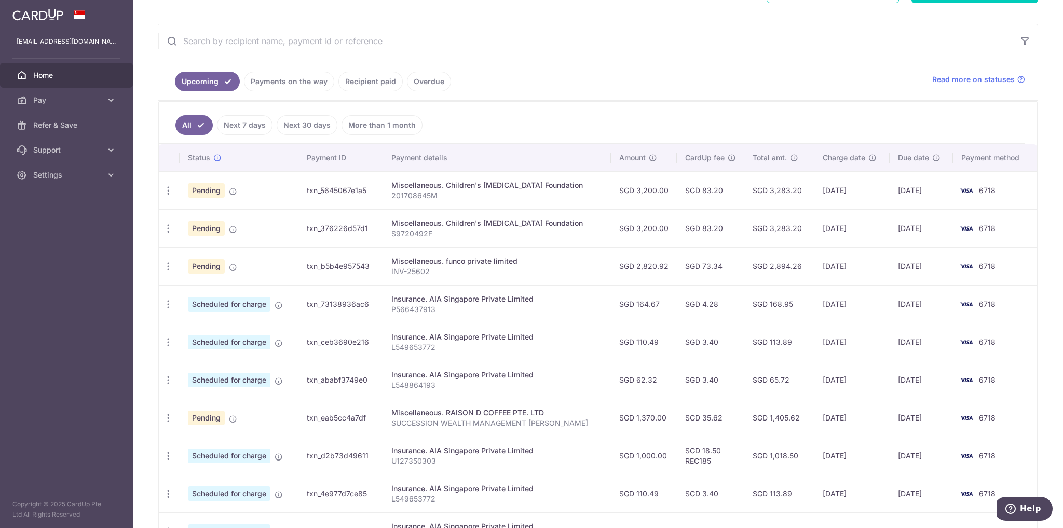
scroll to position [177, 0]
